Goal: Complete application form

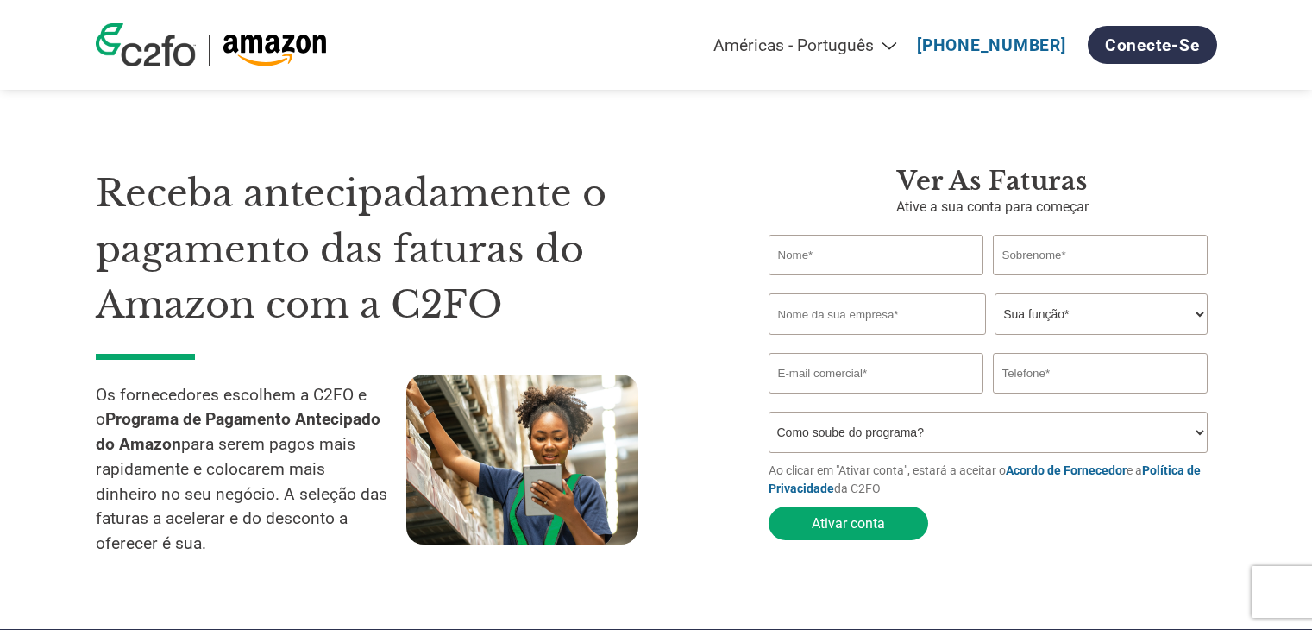
select select "pt"
click at [1109, 42] on link "Conecte-se" at bounding box center [1152, 45] width 129 height 38
select select "pt"
click at [835, 257] on input "text" at bounding box center [877, 255] width 216 height 41
type input "Beatriz"
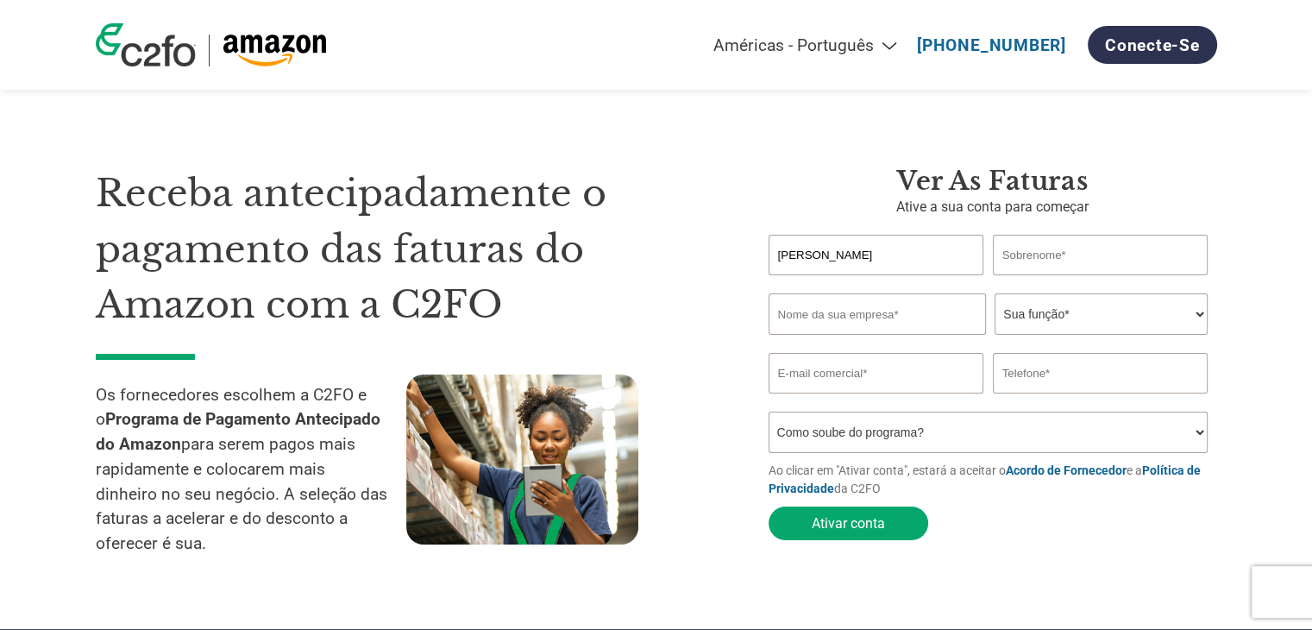
type input "be.dias@hotmail.com"
type input "11940410435"
click at [1035, 256] on input "text" at bounding box center [1101, 255] width 216 height 41
type input "Reichert"
type input "Quick Pet Comercial LTDA"
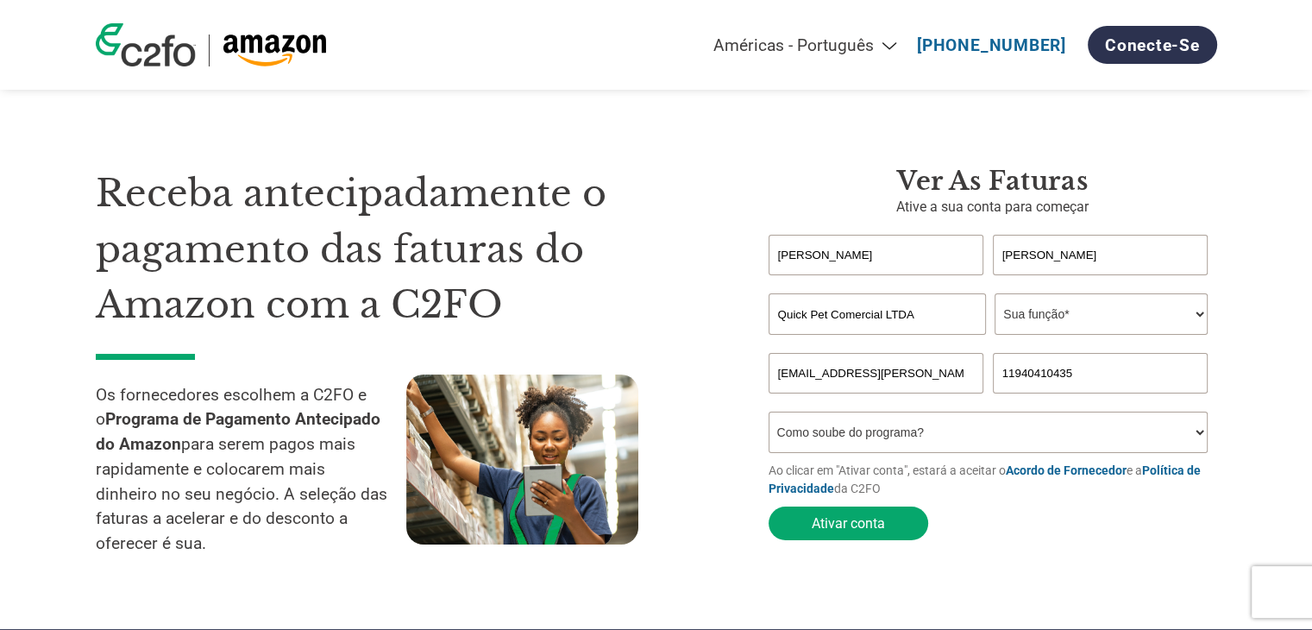
click at [1118, 315] on select "Sua função* CFO Auditor Financeiro Gerente de Crédito Diretor Financeiro Tesour…" at bounding box center [1101, 313] width 213 height 41
select select "OWNER_FOUNDER"
click at [995, 294] on select "Sua função* CFO Auditor Financeiro Gerente de Crédito Diretor Financeiro Tesour…" at bounding box center [1101, 313] width 213 height 41
click at [818, 427] on select "Como soube do programa? Recebi uma carta Email Mídias sociais Pesquisa on-line …" at bounding box center [989, 432] width 440 height 41
select select "Other"
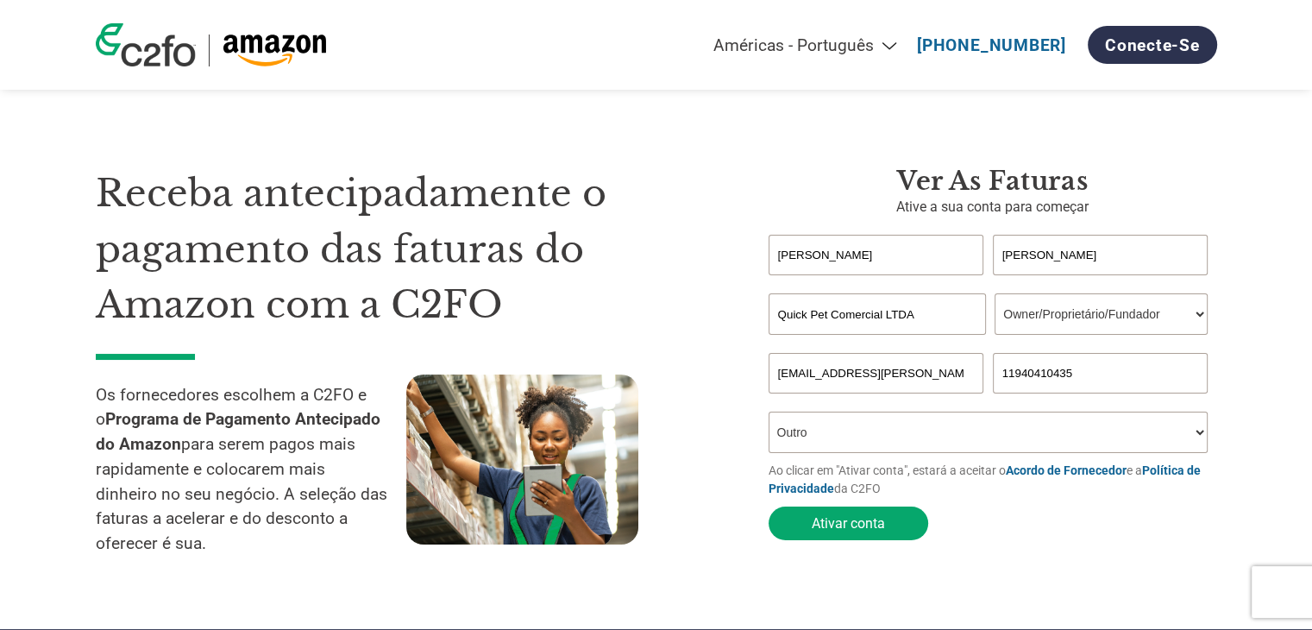
click at [769, 415] on select "Como soube do programa? Recebi uma carta Email Mídias sociais Pesquisa on-line …" at bounding box center [989, 432] width 440 height 41
click at [859, 519] on button "Ativar conta" at bounding box center [849, 523] width 160 height 34
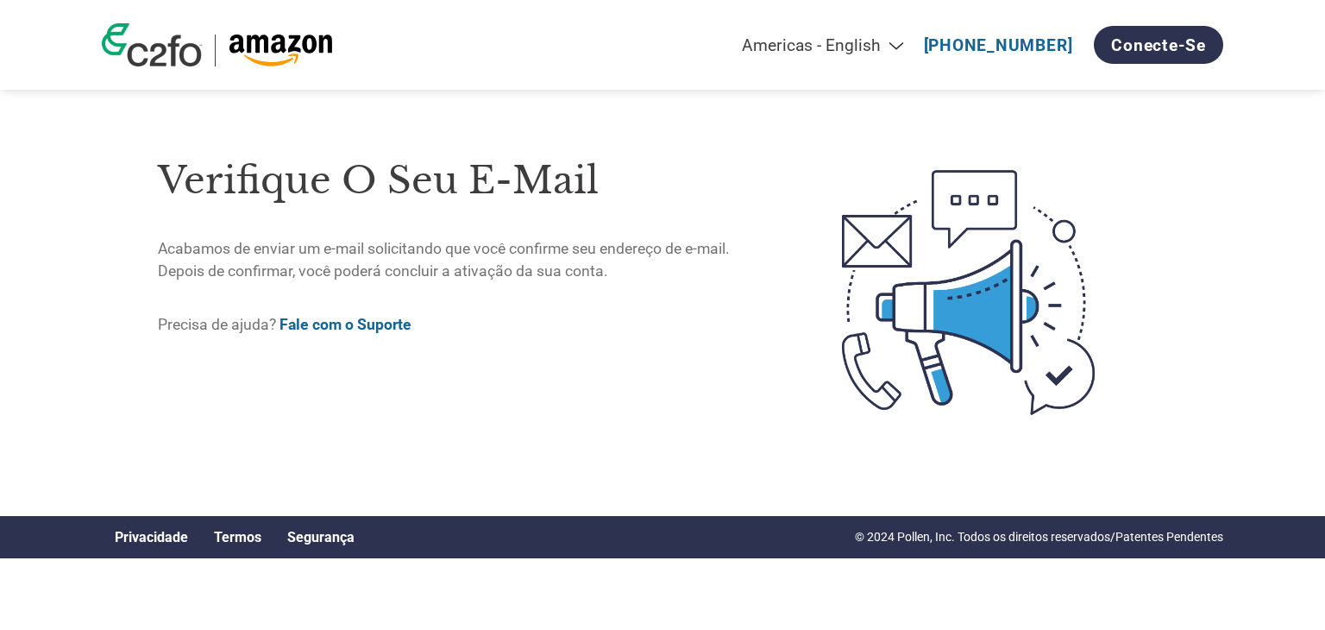
click at [369, 326] on link "Fale com o Suporte" at bounding box center [346, 324] width 132 height 17
click at [200, 45] on img at bounding box center [152, 44] width 100 height 43
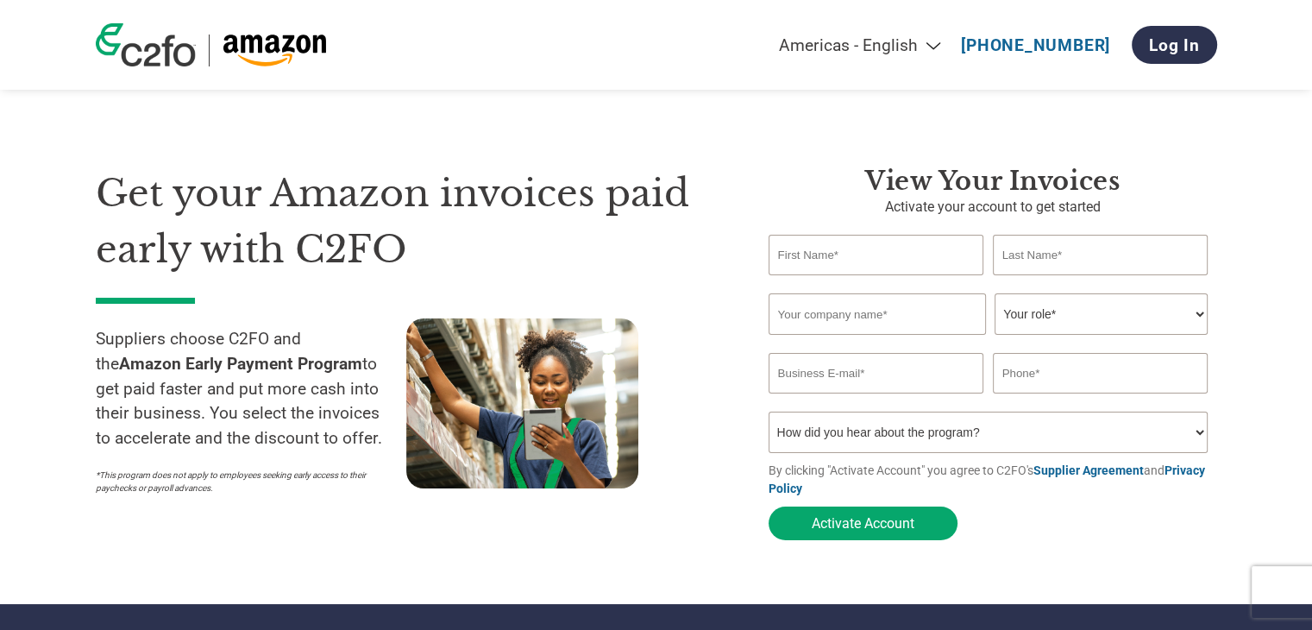
click at [1121, 441] on select "How did you hear about the program? Received a letter Email Social Media Online…" at bounding box center [989, 432] width 440 height 41
click at [1249, 338] on section "Get your Amazon invoices paid early with C2FO Suppliers choose C2FO and the Ama…" at bounding box center [656, 336] width 1312 height 535
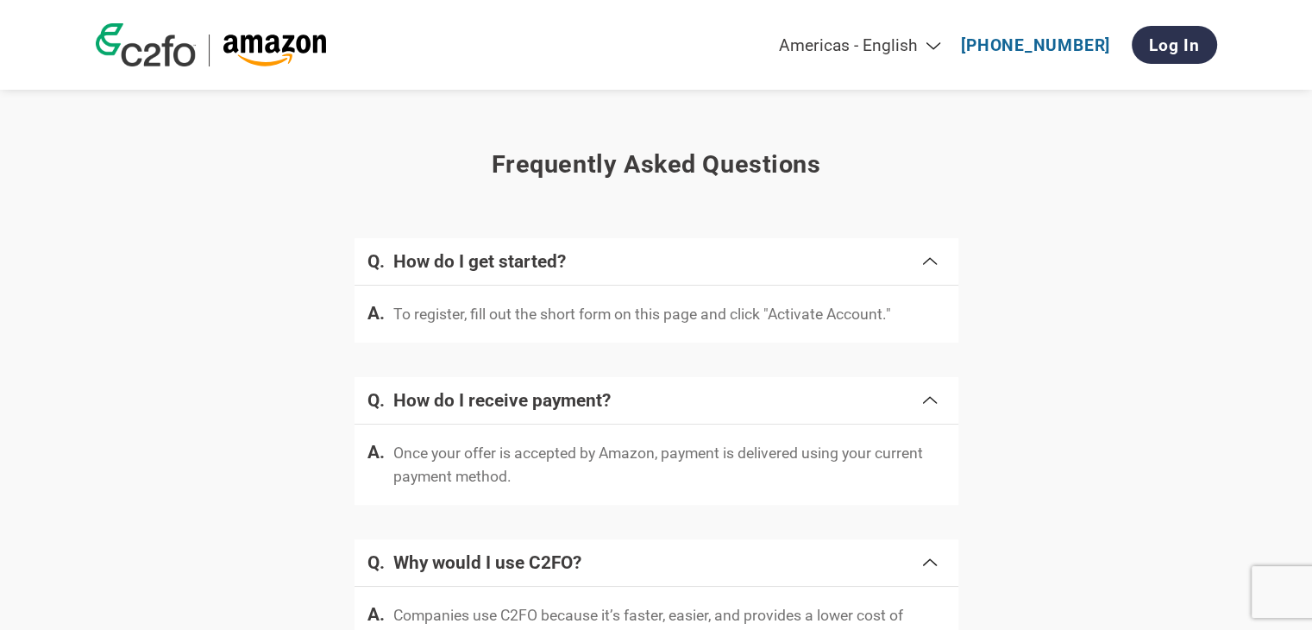
scroll to position [3453, 0]
